Goal: Task Accomplishment & Management: Manage account settings

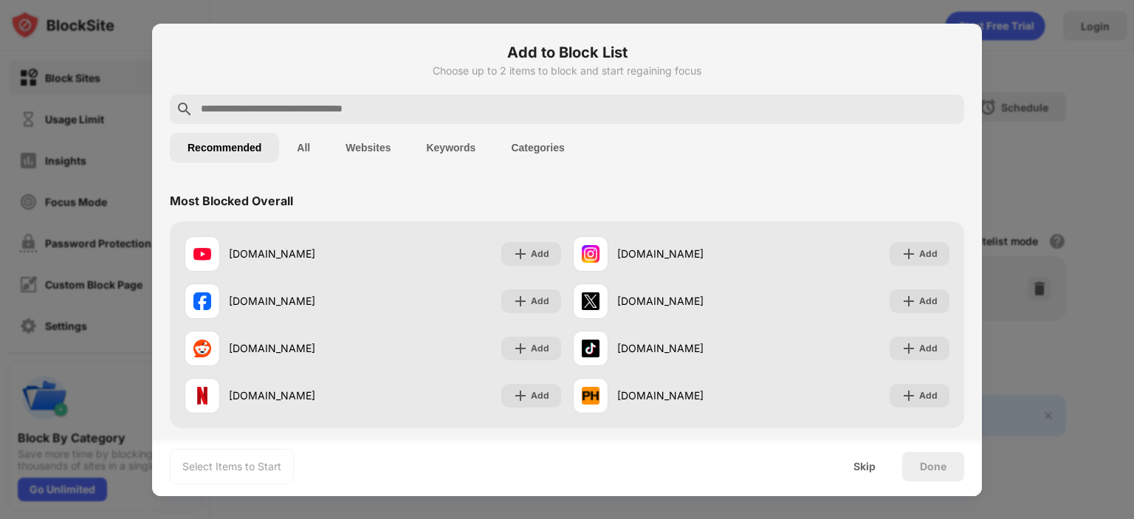
click at [354, 109] on input "text" at bounding box center [578, 109] width 759 height 18
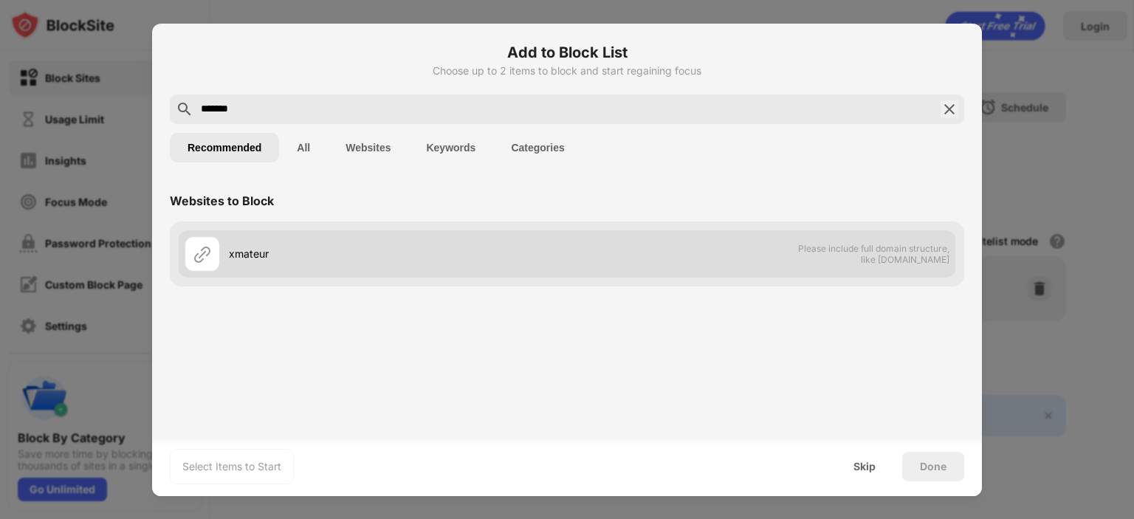
click at [612, 262] on div "xmateur Please include full domain structure, like [DOMAIN_NAME]" at bounding box center [567, 253] width 776 height 47
click at [214, 250] on div at bounding box center [202, 253] width 35 height 35
click at [808, 244] on span "Please include full domain structure, like [DOMAIN_NAME]" at bounding box center [873, 254] width 152 height 22
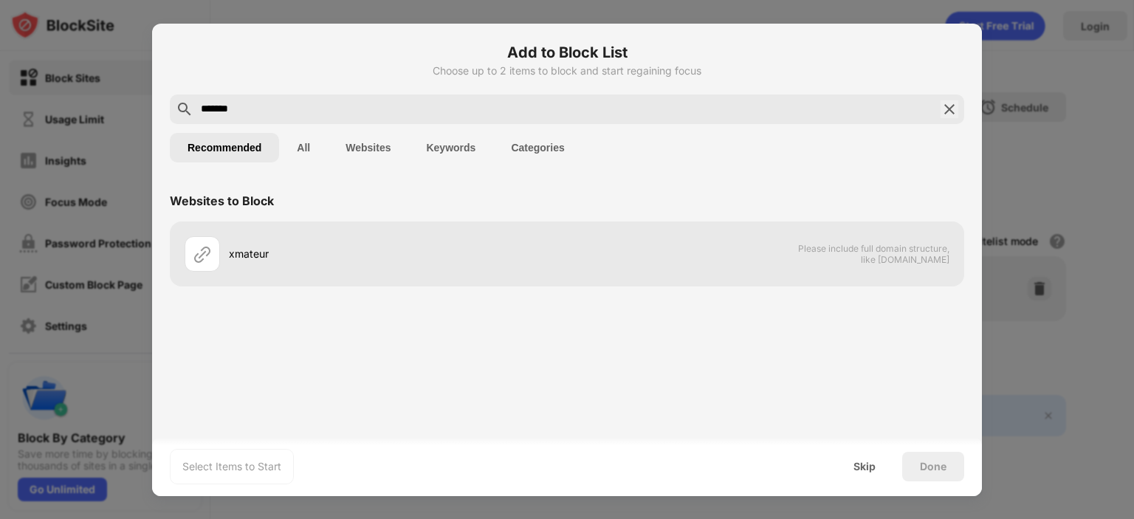
click at [311, 100] on input "*******" at bounding box center [566, 109] width 735 height 18
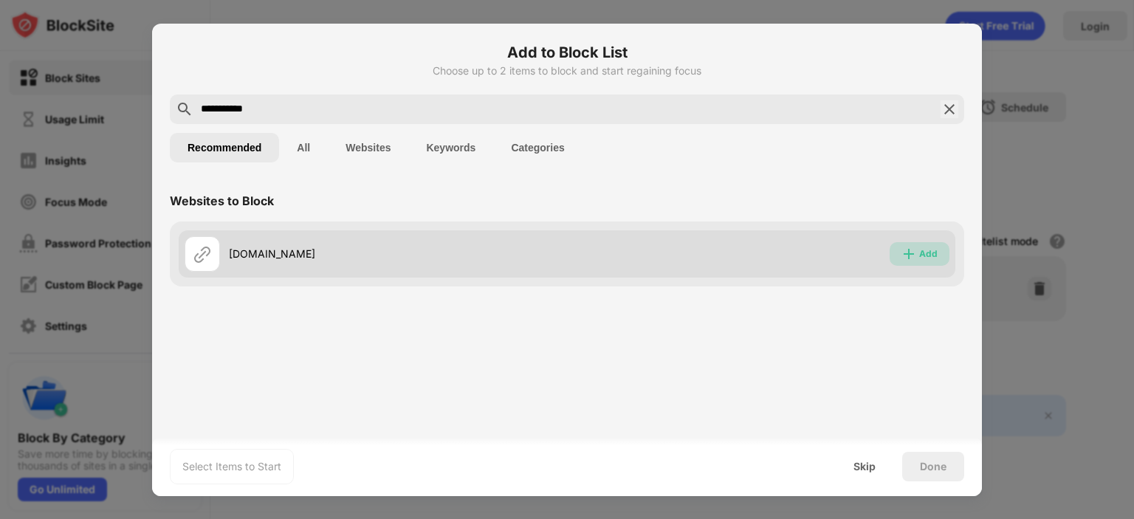
click at [921, 258] on div "Add" at bounding box center [928, 254] width 18 height 15
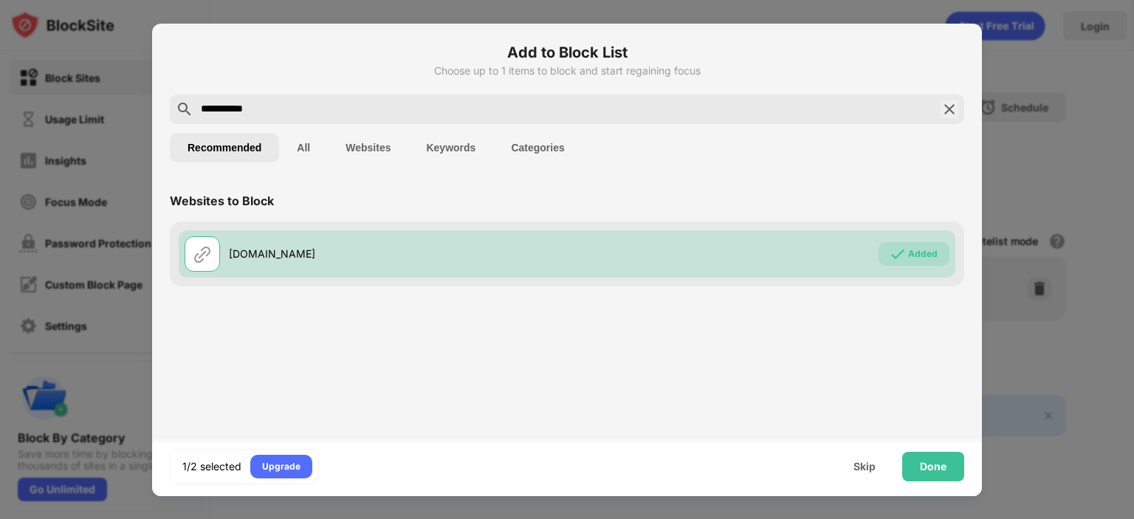
drag, startPoint x: 281, startPoint y: 111, endPoint x: 194, endPoint y: 107, distance: 87.2
click at [194, 107] on div "**********" at bounding box center [567, 109] width 794 height 30
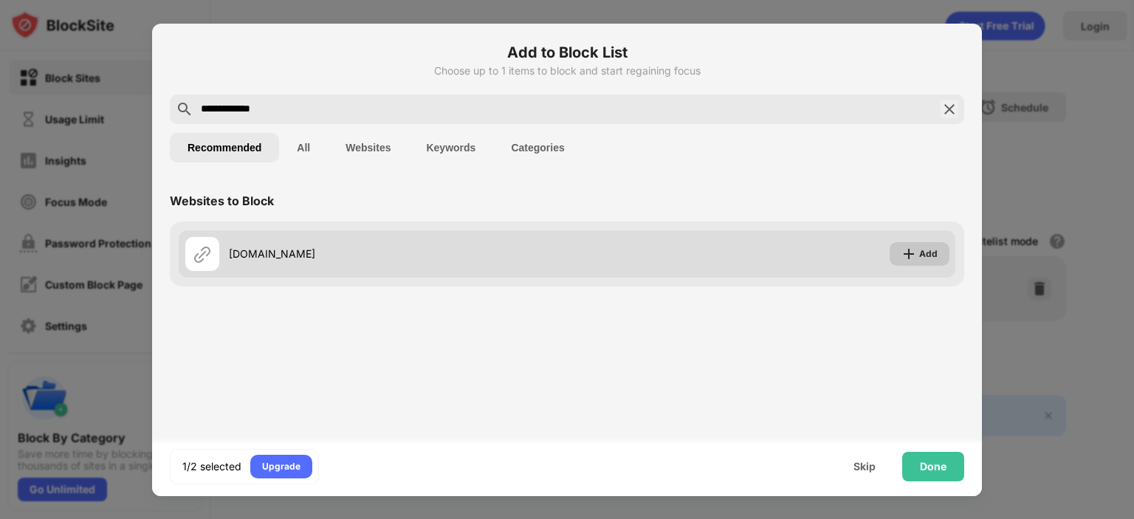
click at [917, 257] on div "Add" at bounding box center [919, 254] width 60 height 24
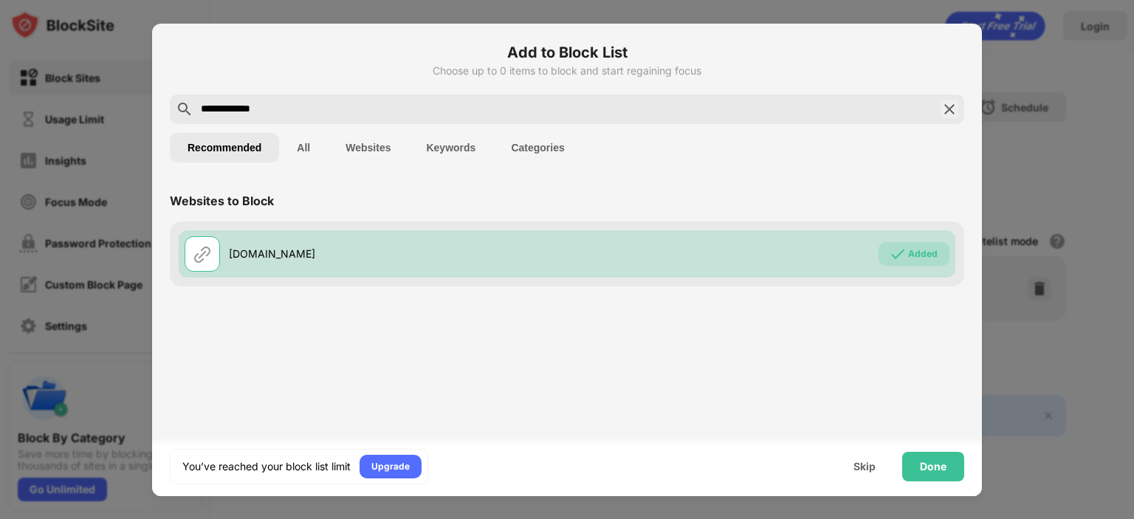
drag, startPoint x: 352, startPoint y: 110, endPoint x: 110, endPoint y: 109, distance: 242.1
click at [110, 518] on div "**********" at bounding box center [567, 519] width 1134 height 0
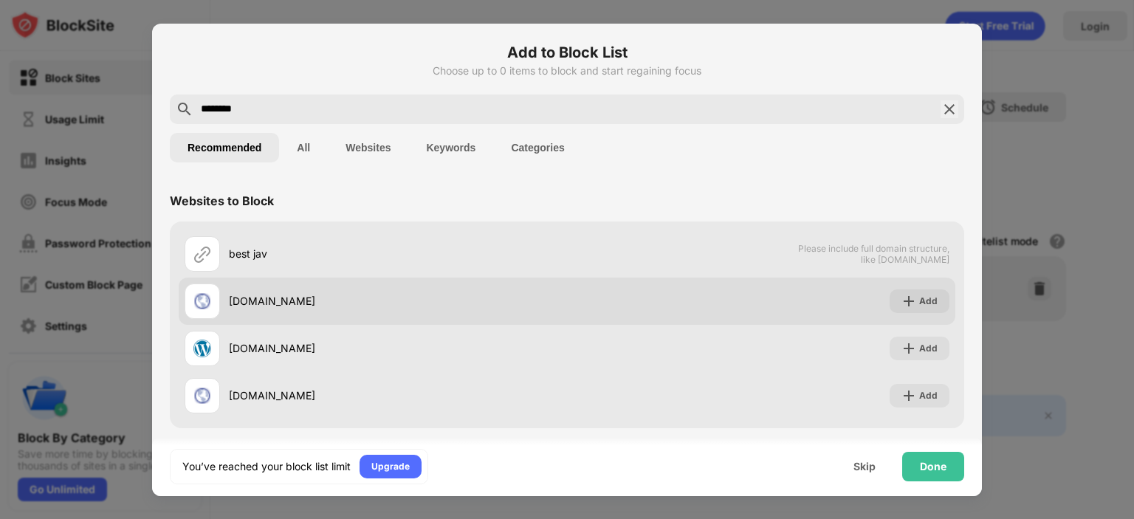
scroll to position [6, 0]
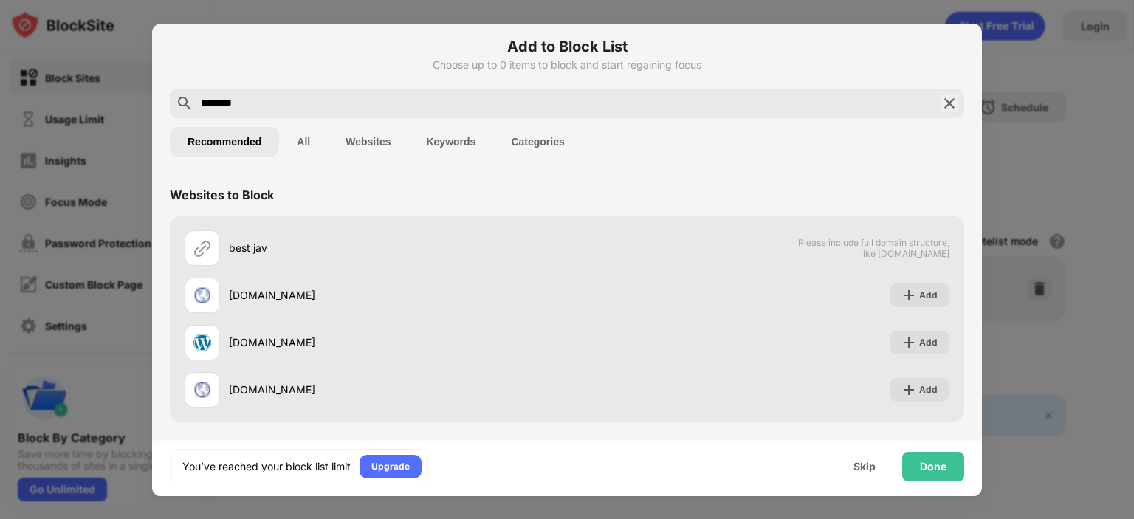
drag, startPoint x: 372, startPoint y: 94, endPoint x: 145, endPoint y: 89, distance: 226.7
click at [145, 518] on div "Add to Block List Choose up to 0 items to block and start regaining focus *****…" at bounding box center [567, 519] width 1134 height 0
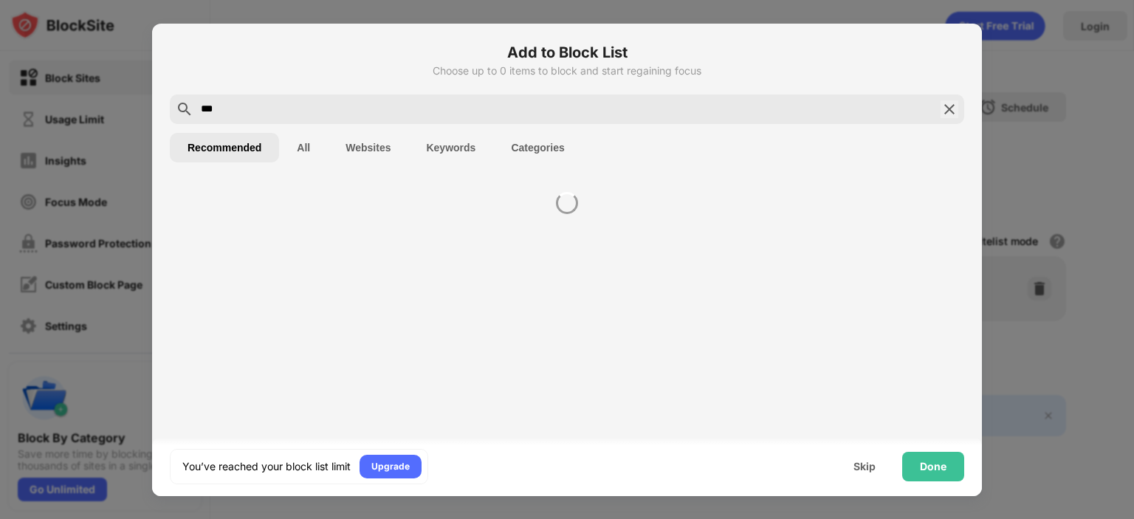
scroll to position [0, 0]
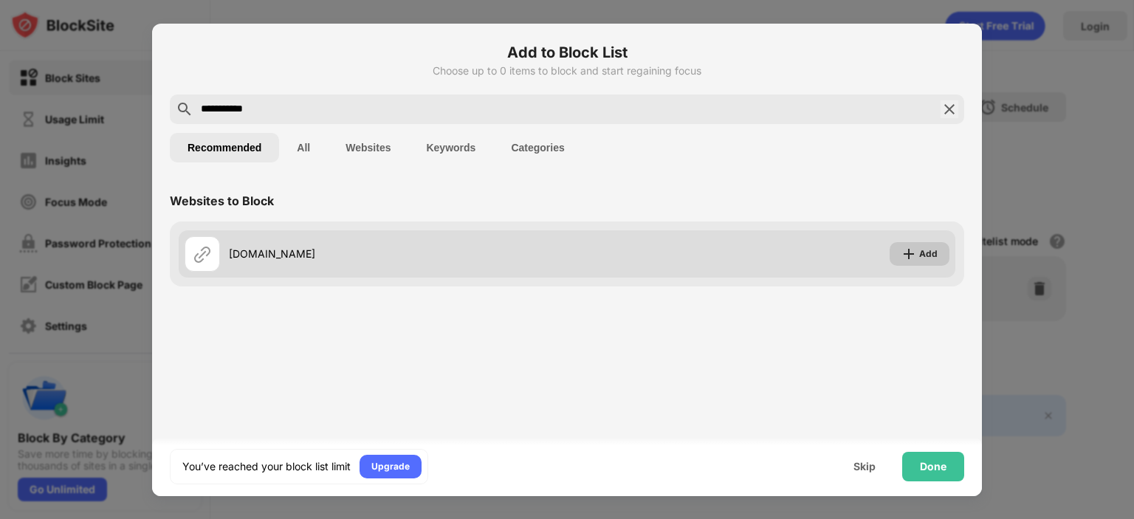
type input "**********"
click at [916, 247] on img at bounding box center [908, 254] width 15 height 15
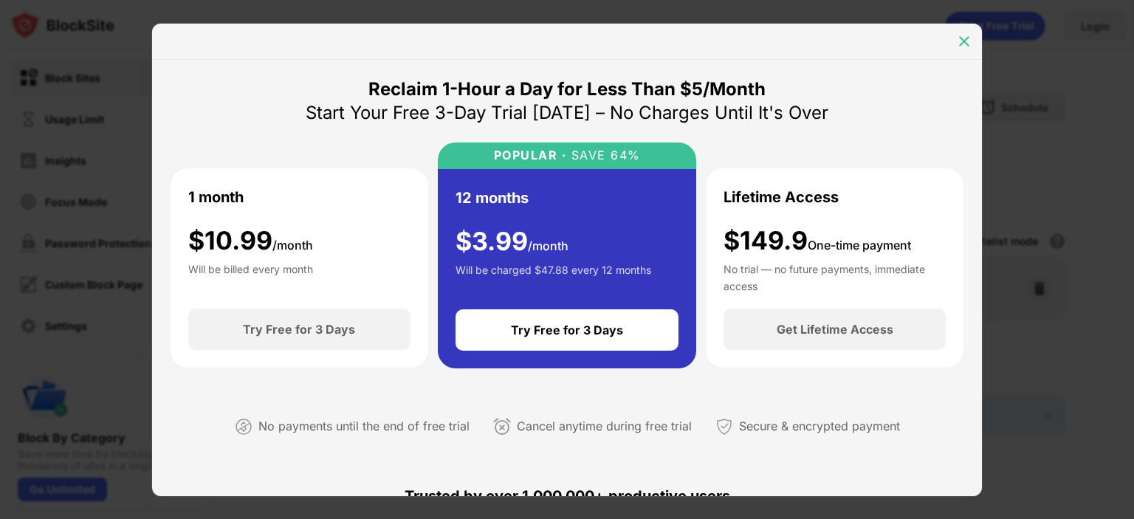
click at [957, 38] on img at bounding box center [964, 41] width 15 height 15
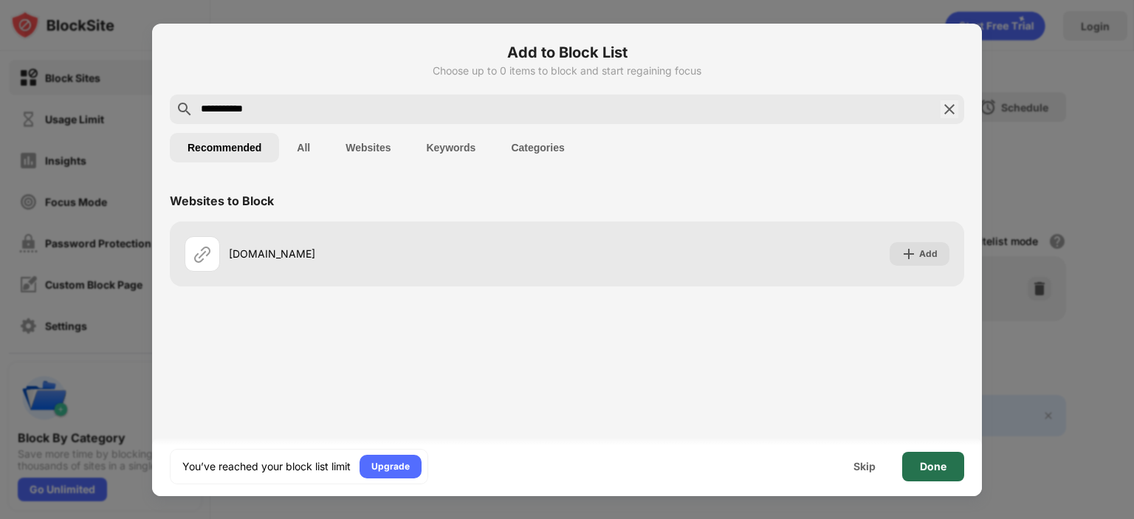
click at [920, 472] on div "Done" at bounding box center [933, 467] width 62 height 30
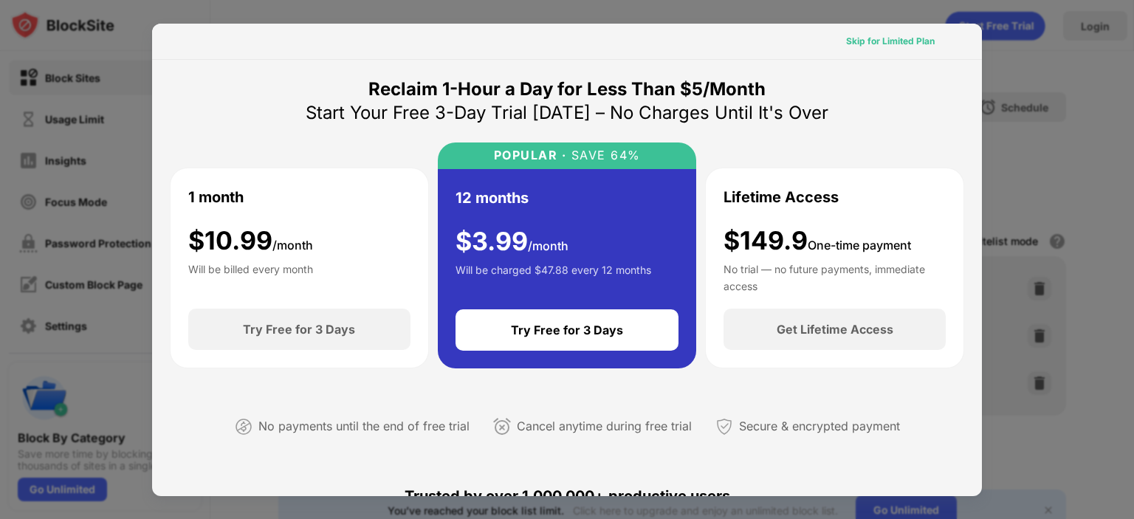
click at [877, 42] on div "Skip for Limited Plan" at bounding box center [890, 41] width 89 height 15
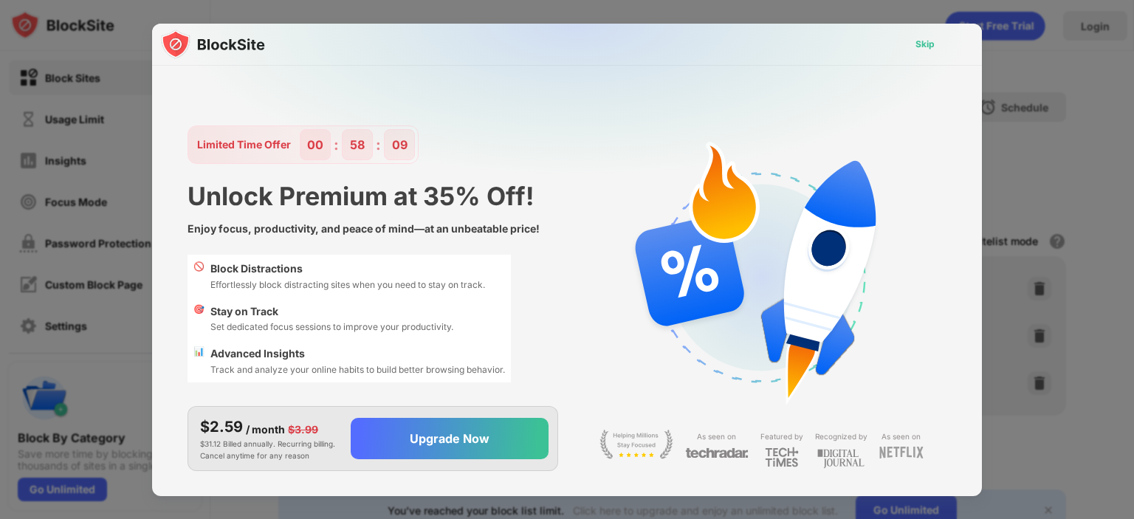
click at [915, 50] on div "Skip" at bounding box center [924, 44] width 19 height 15
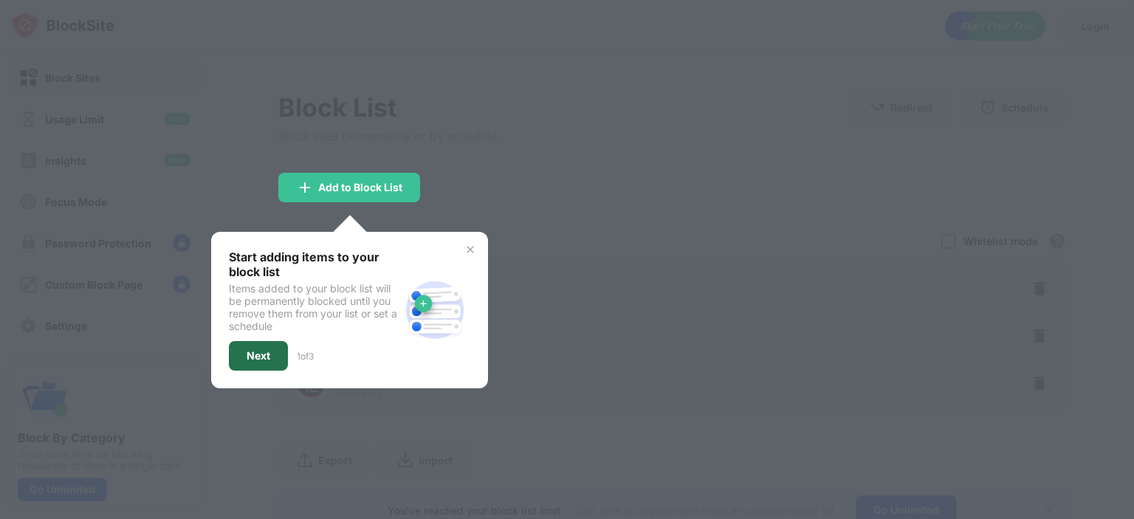
click at [275, 355] on div "Next" at bounding box center [258, 356] width 59 height 30
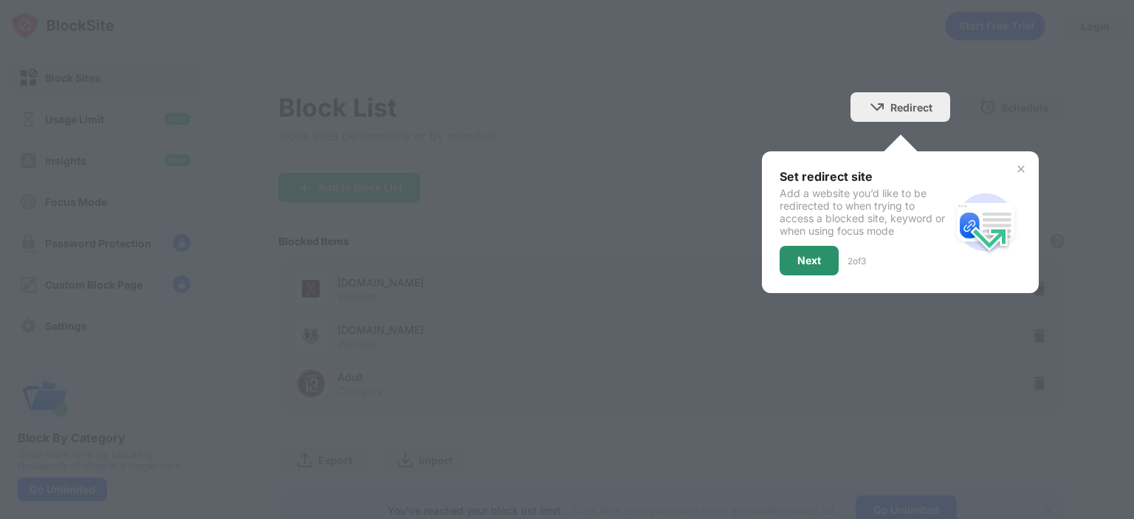
click at [785, 268] on div "Next" at bounding box center [808, 261] width 59 height 30
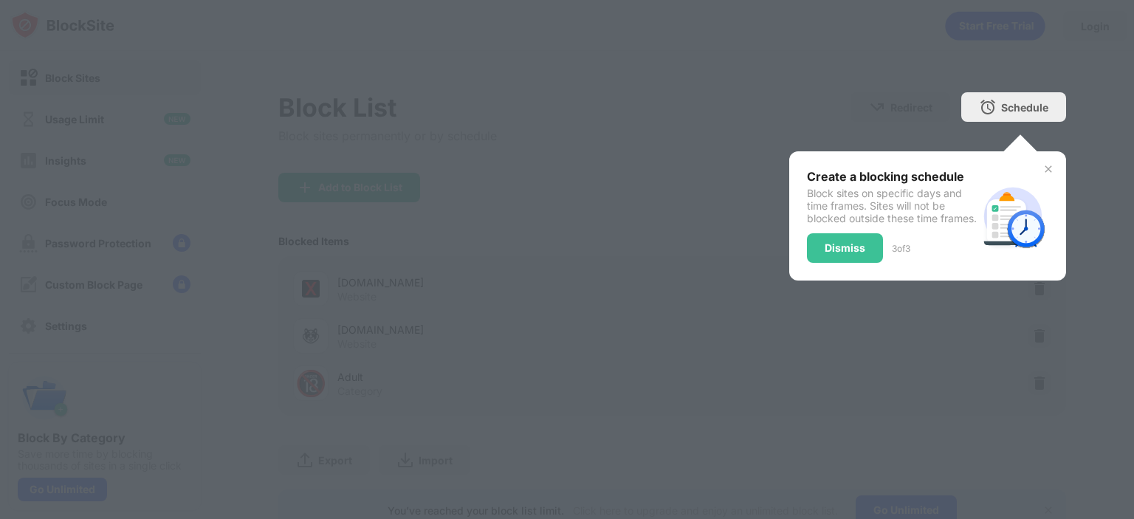
click at [670, 210] on div at bounding box center [567, 259] width 1134 height 519
click at [807, 250] on div "Dismiss" at bounding box center [845, 248] width 76 height 30
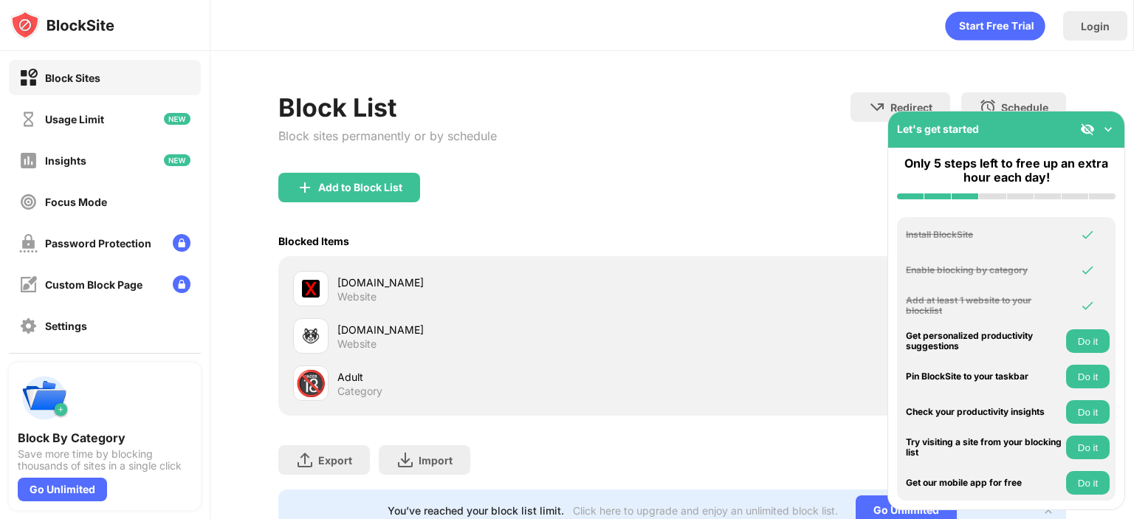
click at [619, 218] on div "Add to Block List" at bounding box center [672, 199] width 788 height 53
click at [1103, 127] on img at bounding box center [1108, 129] width 15 height 15
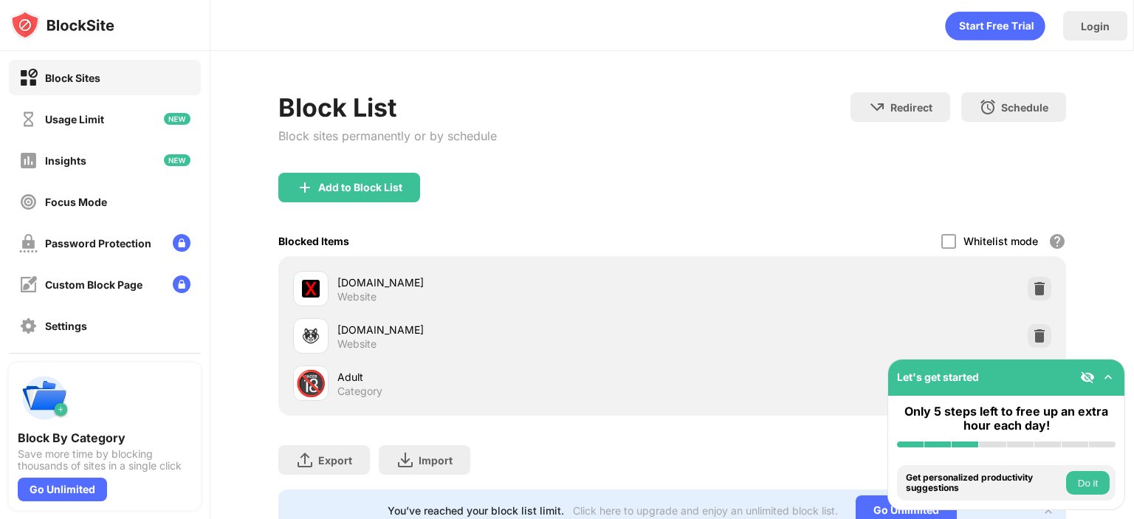
click at [1107, 376] on img at bounding box center [1108, 377] width 15 height 15
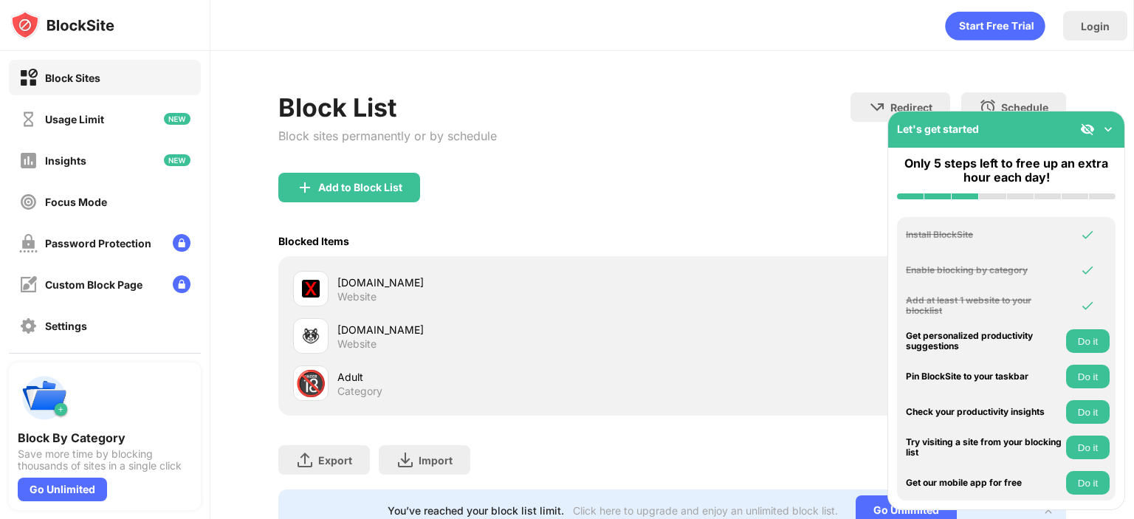
click at [1112, 129] on img at bounding box center [1108, 129] width 15 height 15
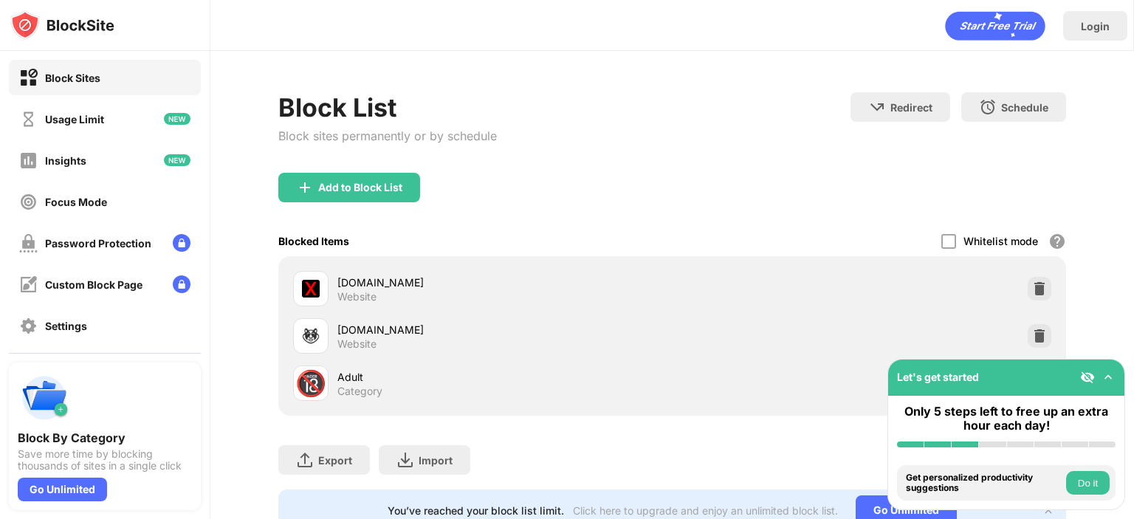
click at [1093, 493] on button "Do it" at bounding box center [1088, 483] width 44 height 24
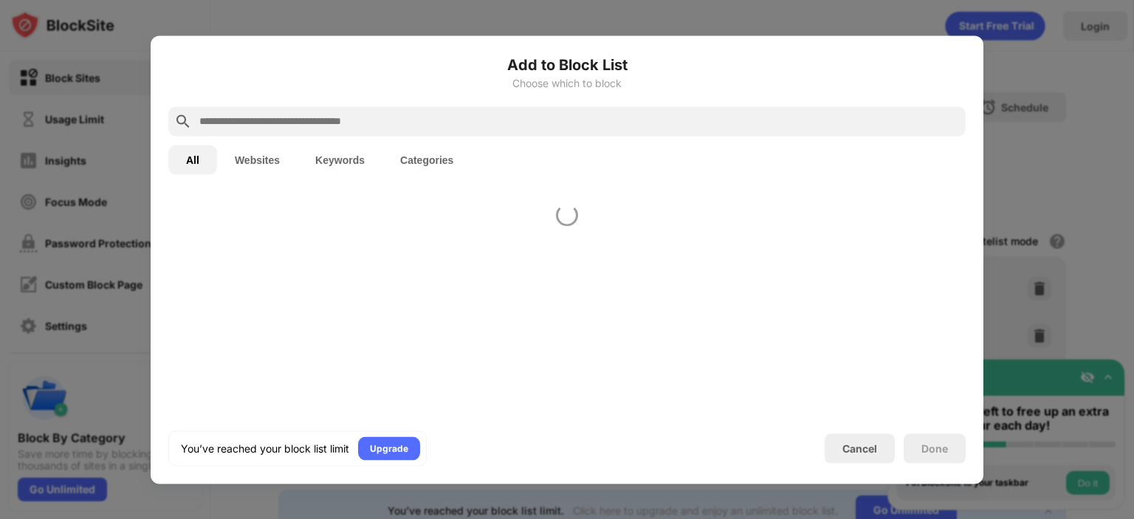
scroll to position [514, 0]
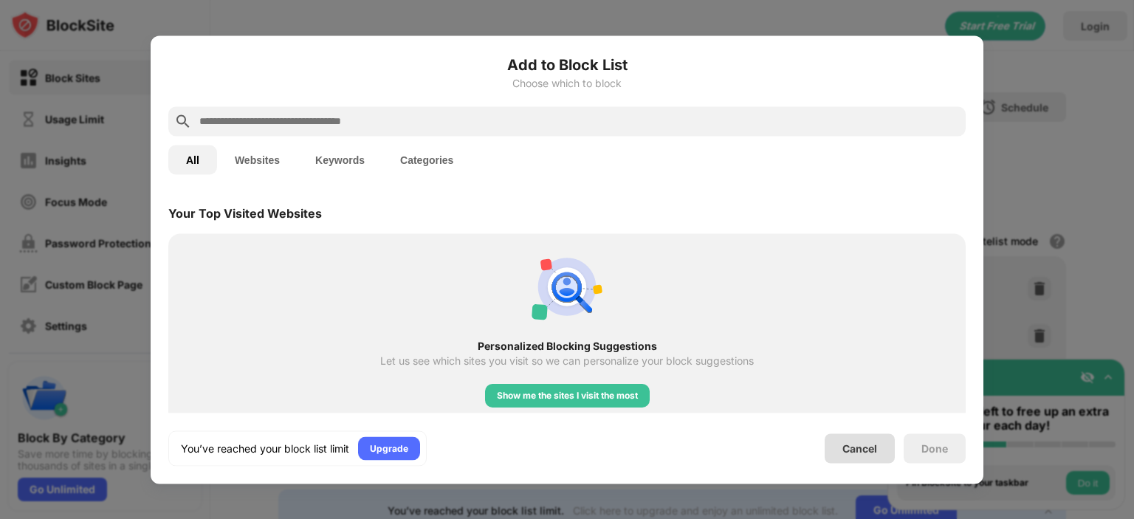
click at [836, 447] on div "Cancel" at bounding box center [859, 448] width 70 height 30
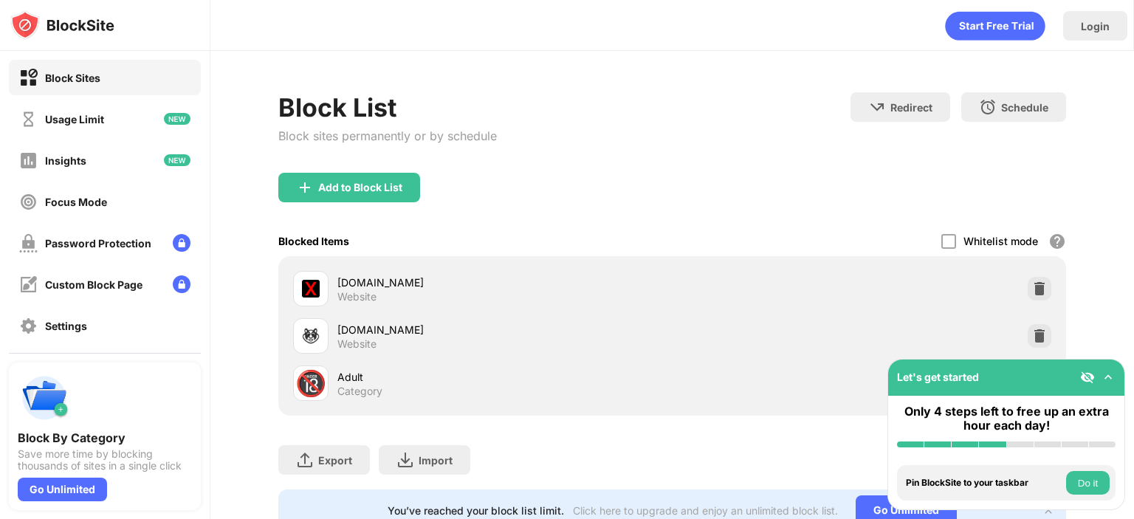
click at [1079, 480] on button "Do it" at bounding box center [1088, 483] width 44 height 24
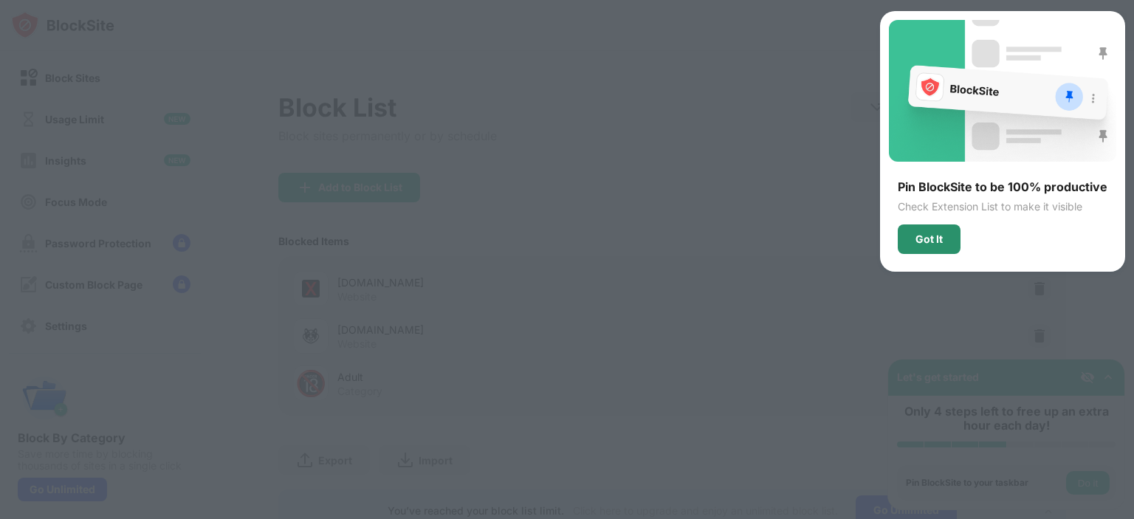
click at [929, 252] on div "Got It" at bounding box center [929, 239] width 63 height 30
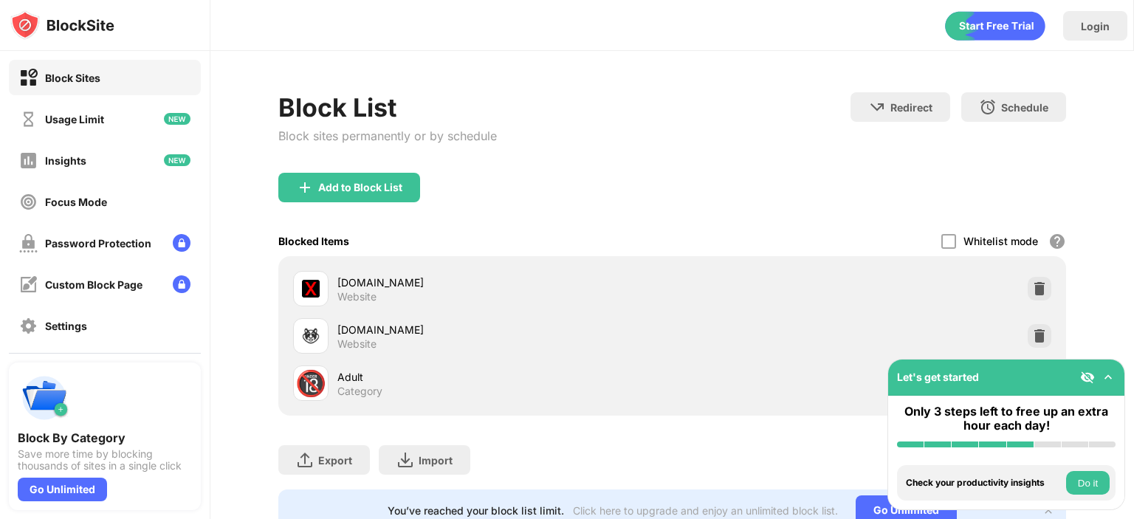
click at [1100, 483] on button "Do it" at bounding box center [1088, 483] width 44 height 24
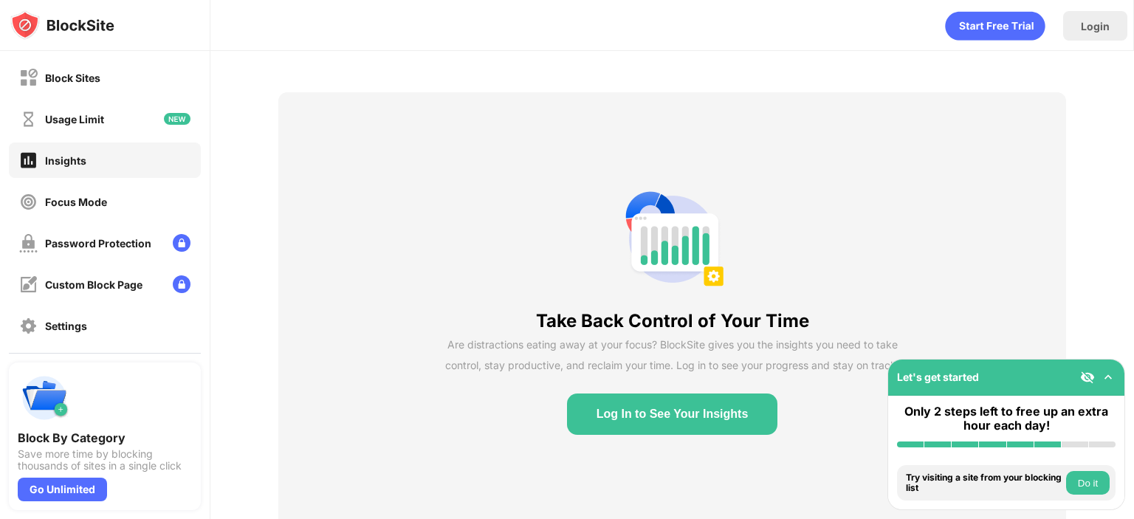
click at [1086, 485] on button "Do it" at bounding box center [1088, 483] width 44 height 24
click at [1095, 486] on button "Do it" at bounding box center [1088, 483] width 44 height 24
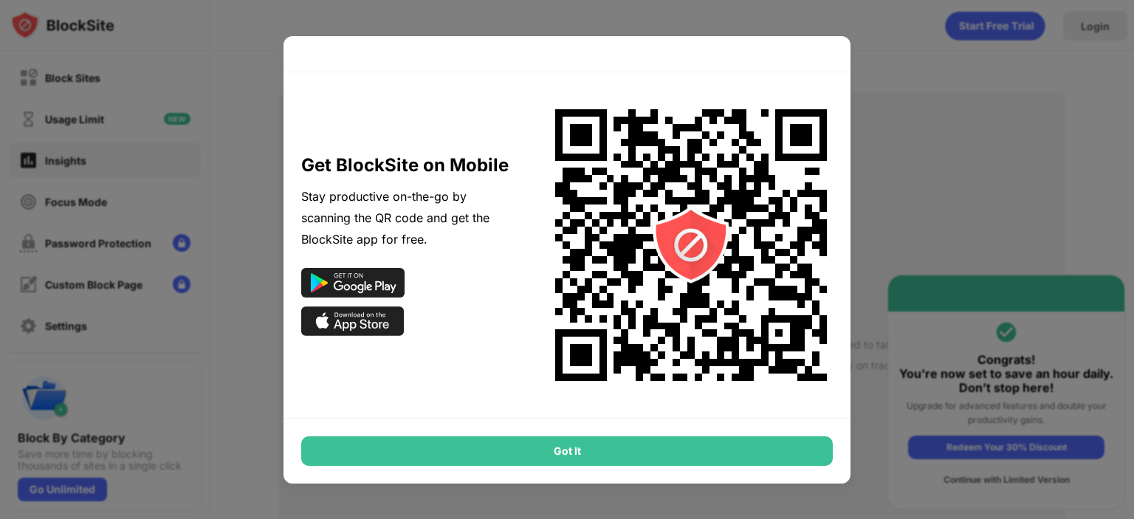
click at [928, 100] on div at bounding box center [567, 259] width 1134 height 519
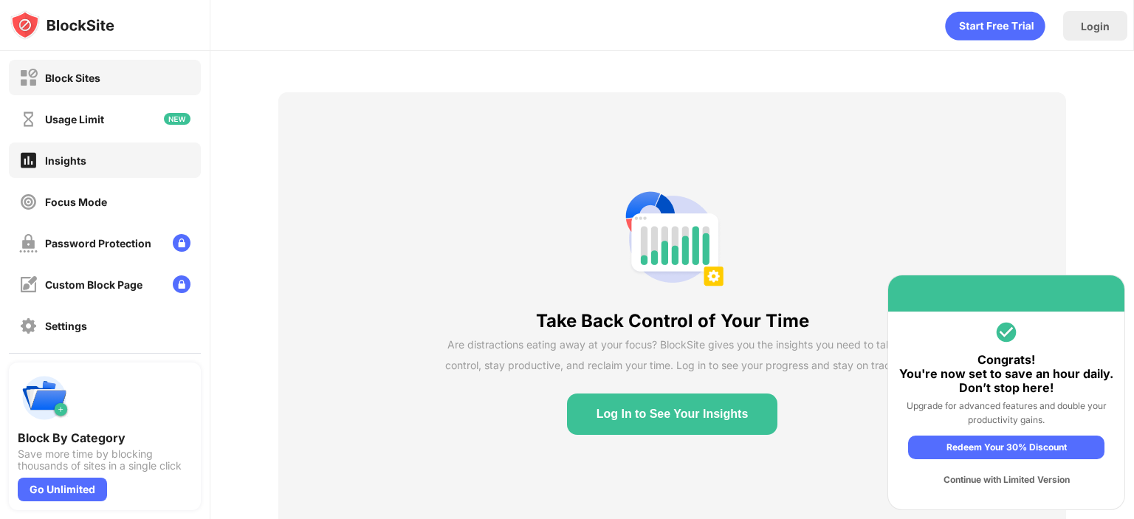
click at [113, 87] on div "Block Sites" at bounding box center [105, 77] width 192 height 35
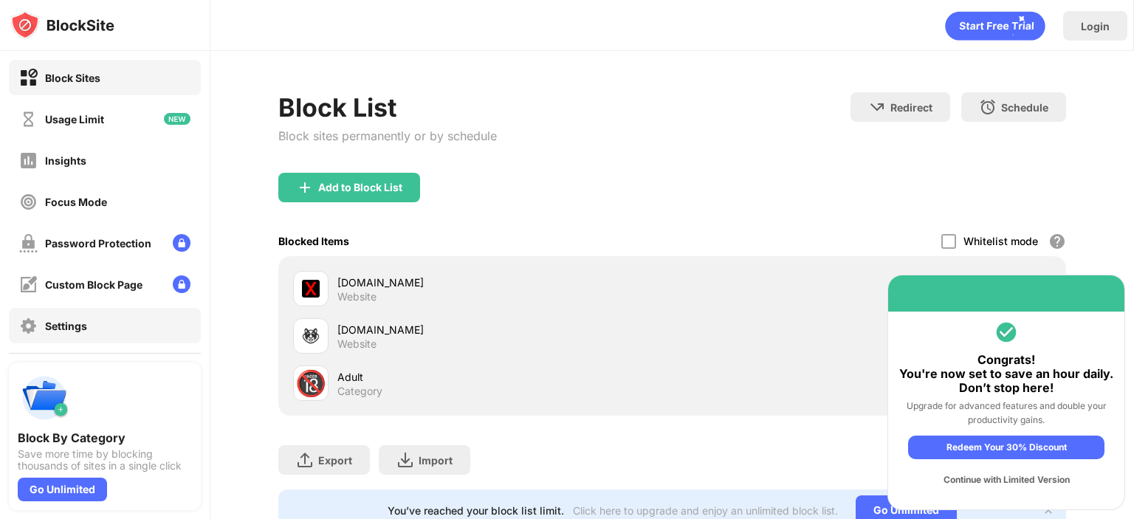
click at [117, 315] on div "Settings" at bounding box center [105, 325] width 192 height 35
